Goal: Information Seeking & Learning: Learn about a topic

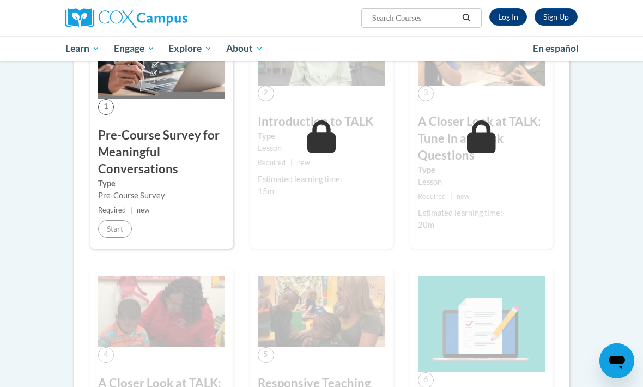
scroll to position [251, 0]
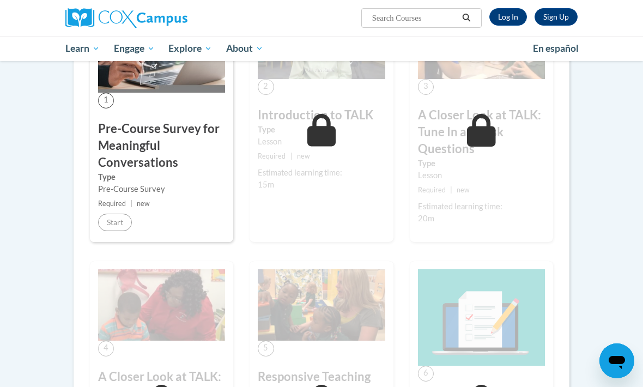
click at [182, 178] on label "Type" at bounding box center [161, 177] width 127 height 12
click at [191, 176] on label "Type" at bounding box center [161, 177] width 127 height 12
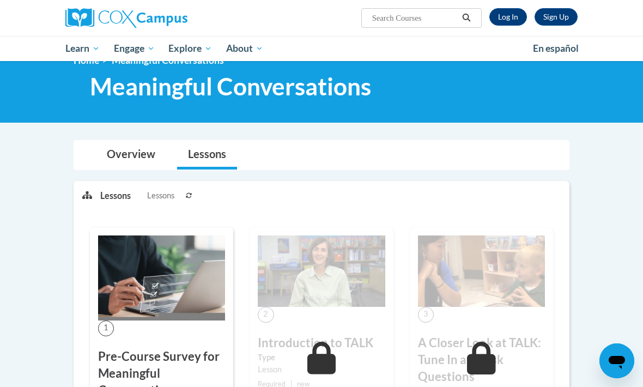
scroll to position [24, 0]
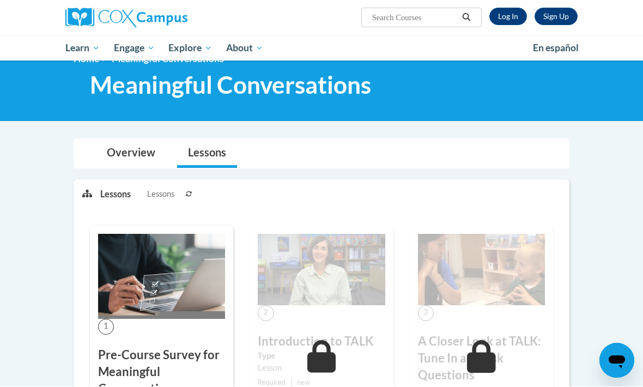
click at [153, 287] on img at bounding box center [161, 276] width 127 height 85
click at [193, 195] on button at bounding box center [189, 193] width 13 height 27
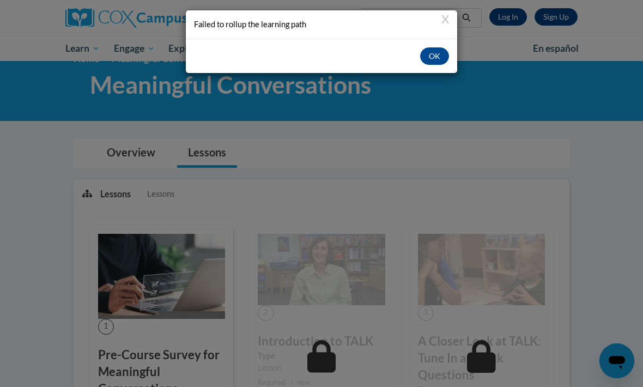
click at [442, 57] on button "OK" at bounding box center [434, 55] width 29 height 17
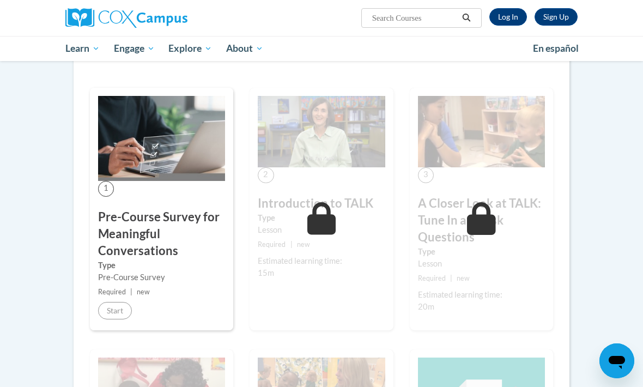
scroll to position [189, 0]
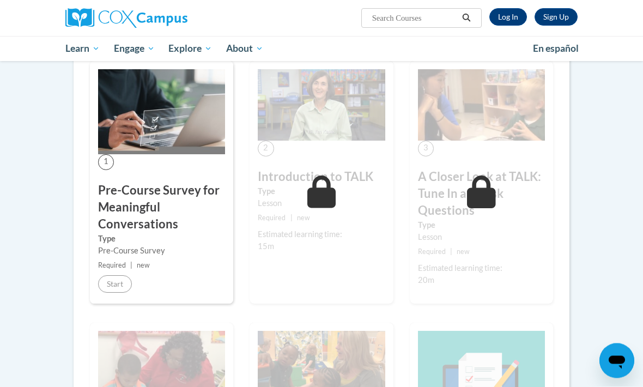
click at [107, 264] on span "Required" at bounding box center [112, 266] width 28 height 8
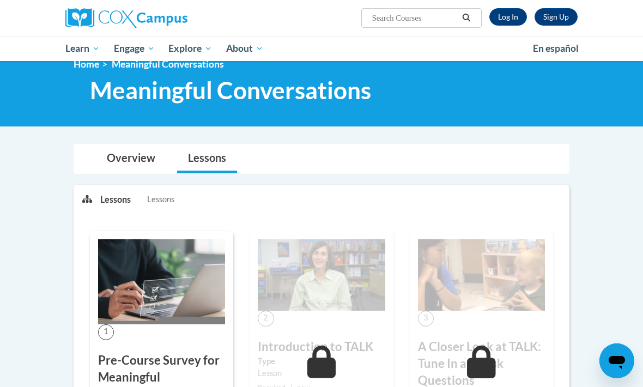
scroll to position [0, 0]
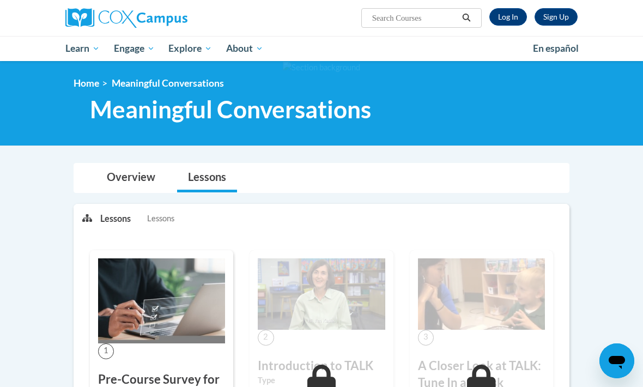
click at [513, 16] on link "Log In" at bounding box center [509, 16] width 38 height 17
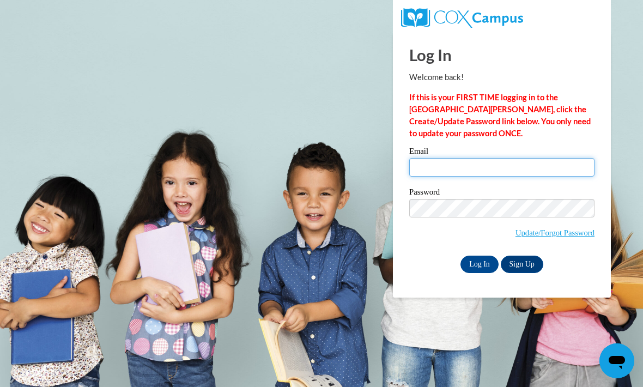
type input "502pere@gmail.com"
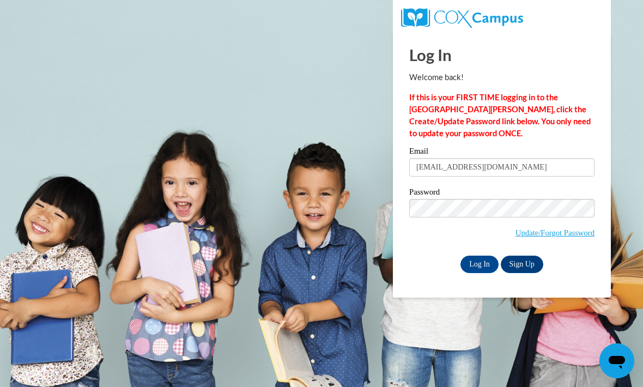
click at [480, 263] on input "Log In" at bounding box center [480, 264] width 38 height 17
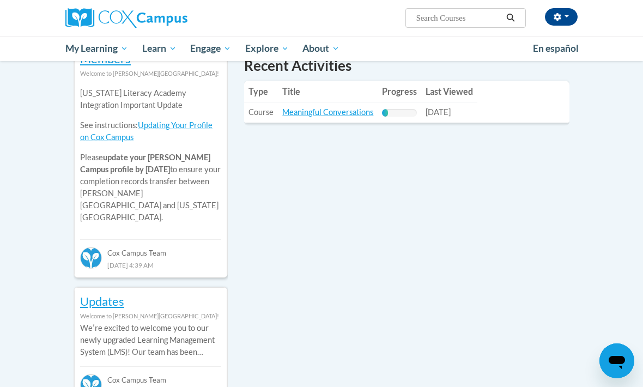
scroll to position [411, 0]
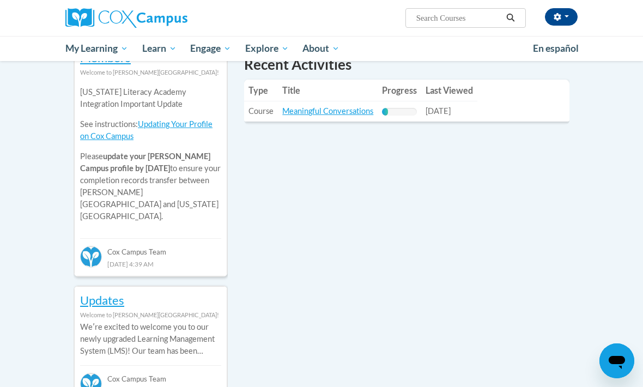
click at [340, 106] on link "Meaningful Conversations" at bounding box center [327, 110] width 91 height 9
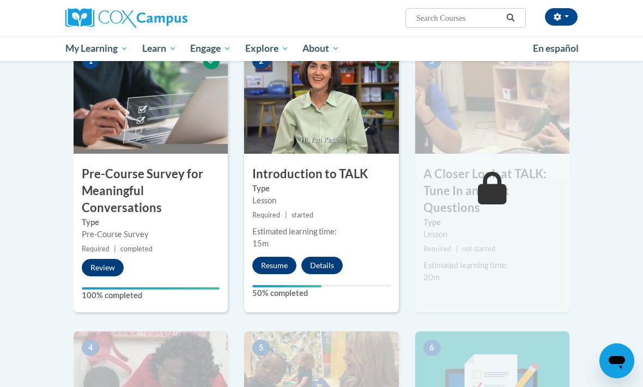
scroll to position [243, 0]
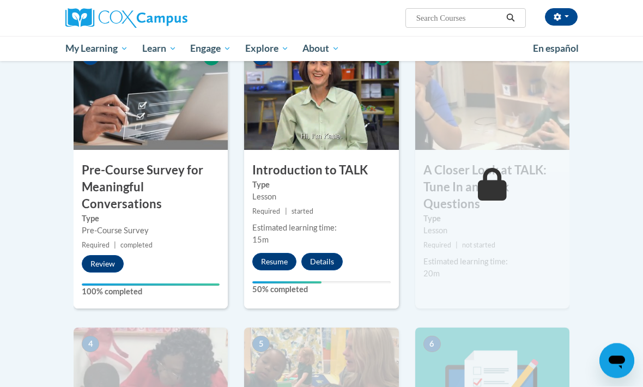
click at [281, 254] on button "Resume" at bounding box center [274, 262] width 44 height 17
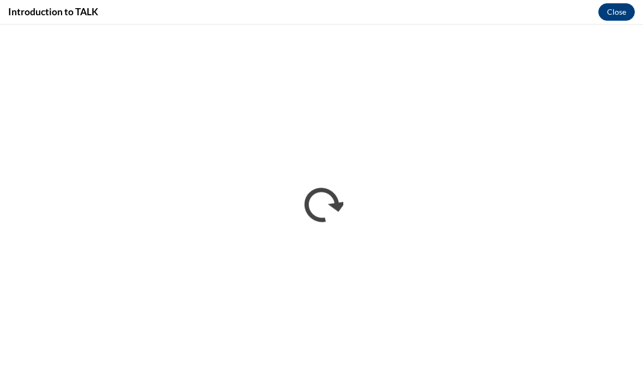
scroll to position [0, 0]
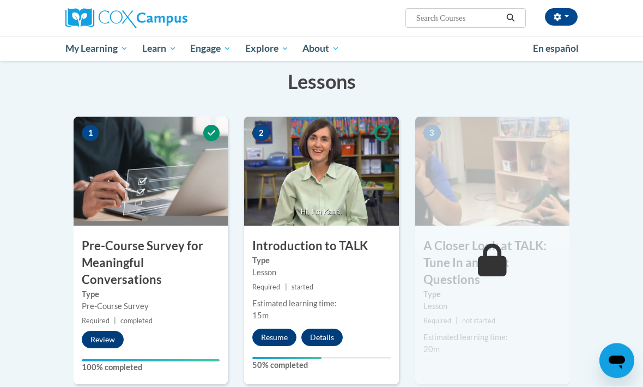
scroll to position [168, 0]
click at [274, 340] on button "Resume" at bounding box center [274, 337] width 44 height 17
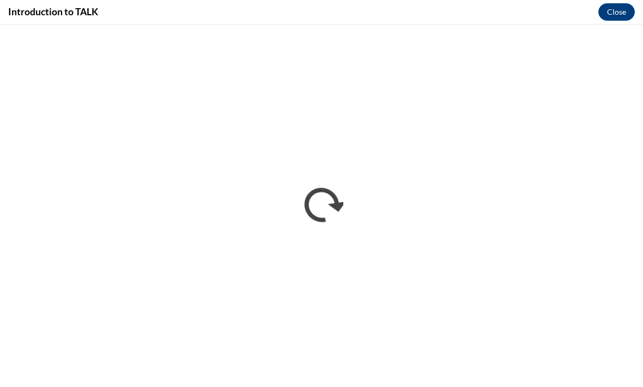
scroll to position [0, 0]
click at [622, 11] on button "Close" at bounding box center [617, 11] width 37 height 17
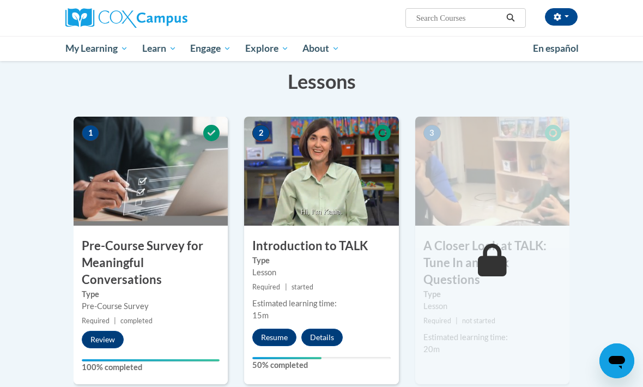
click at [266, 329] on button "Resume" at bounding box center [274, 337] width 44 height 17
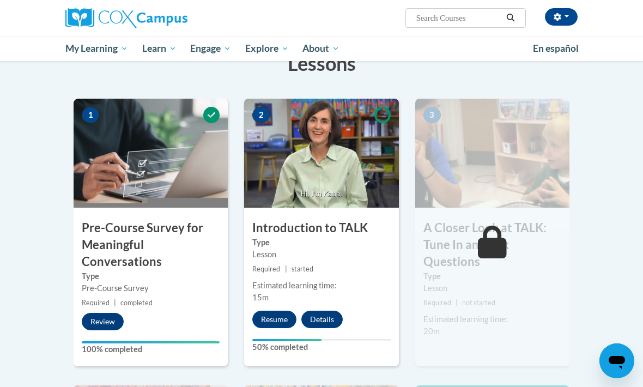
scroll to position [191, 0]
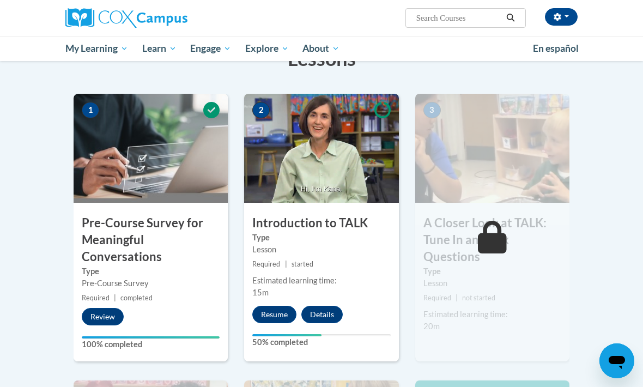
click at [278, 312] on button "Resume" at bounding box center [274, 314] width 44 height 17
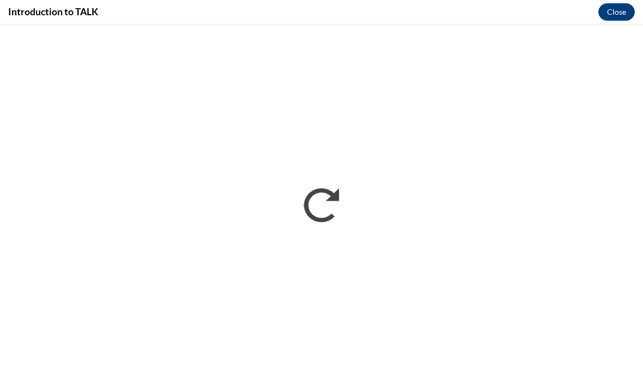
scroll to position [209, 0]
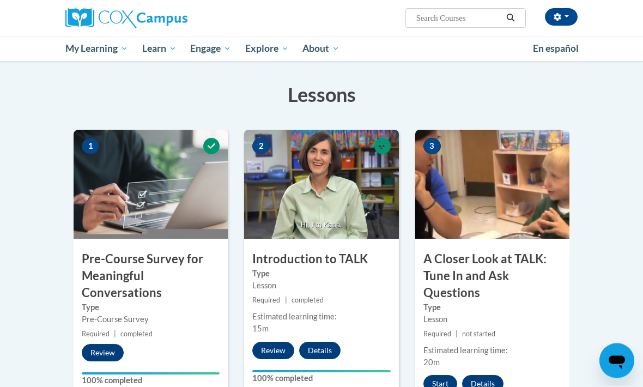
click at [440, 383] on button "Start" at bounding box center [441, 384] width 34 height 17
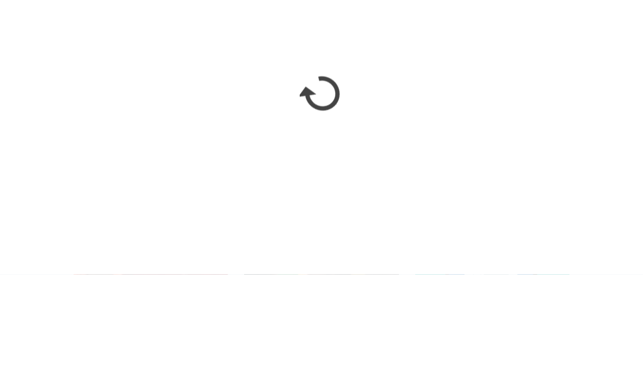
scroll to position [407, 0]
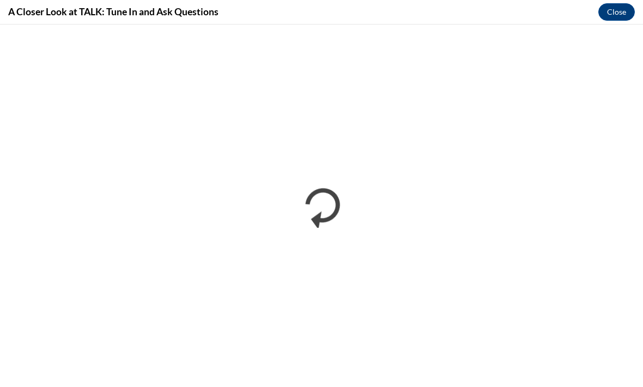
click at [619, 15] on button "Close" at bounding box center [617, 11] width 37 height 17
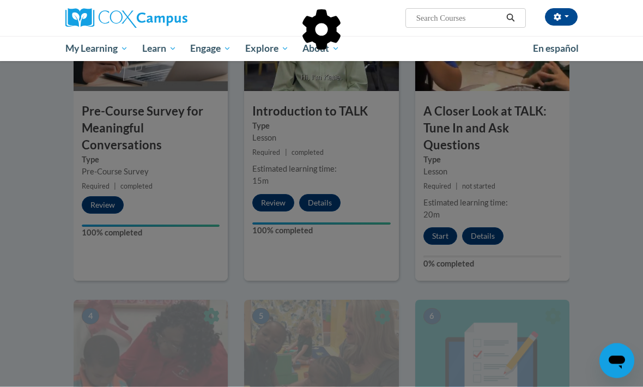
scroll to position [299, 0]
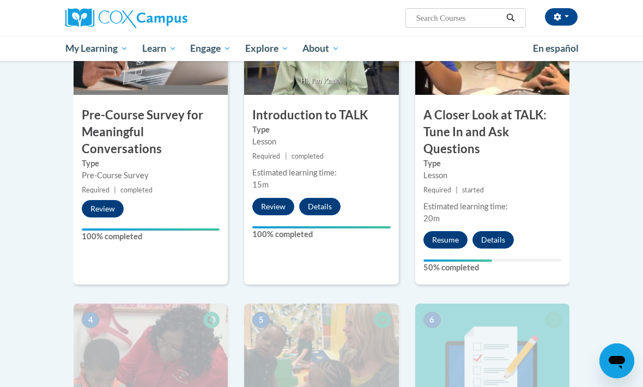
click at [448, 236] on button "Resume" at bounding box center [446, 239] width 44 height 17
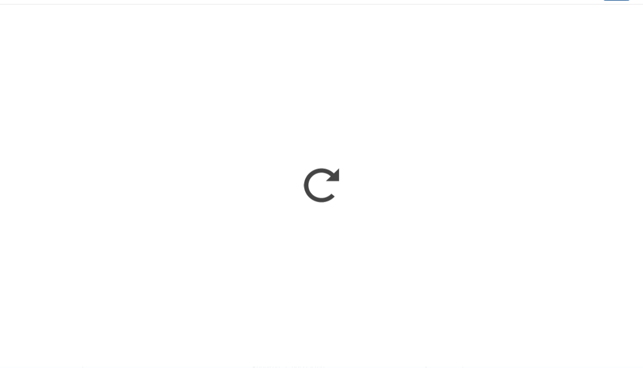
scroll to position [423, 0]
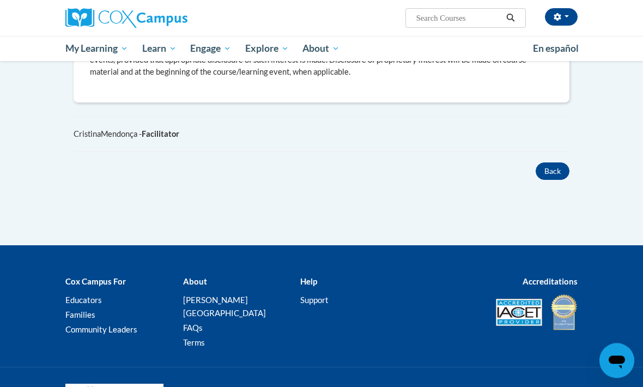
scroll to position [691, 0]
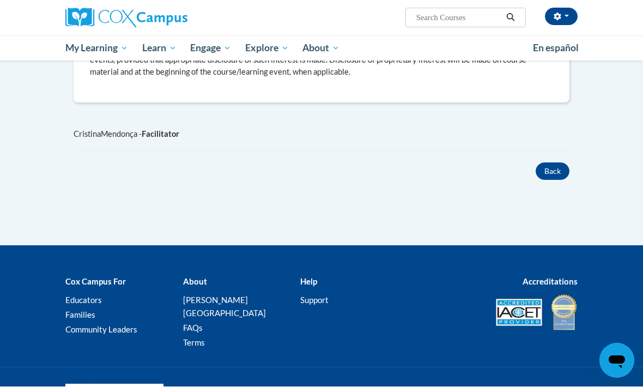
click at [546, 173] on button "Back" at bounding box center [553, 171] width 34 height 17
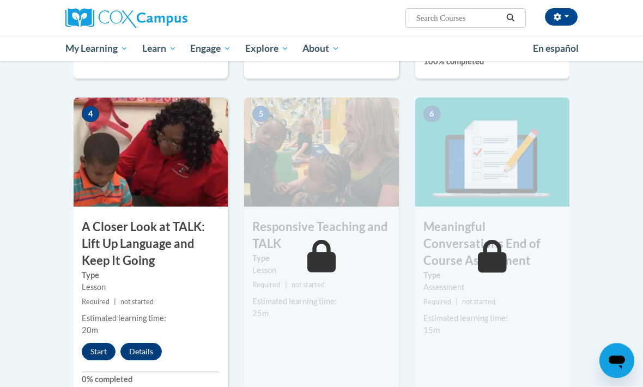
scroll to position [505, 0]
click at [91, 351] on button "Start" at bounding box center [99, 351] width 34 height 17
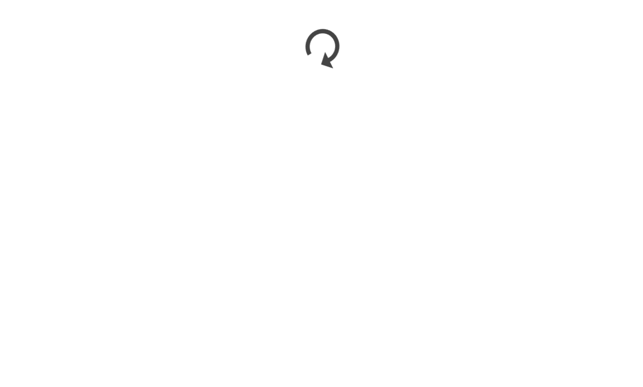
scroll to position [755, 0]
